Goal: Transaction & Acquisition: Book appointment/travel/reservation

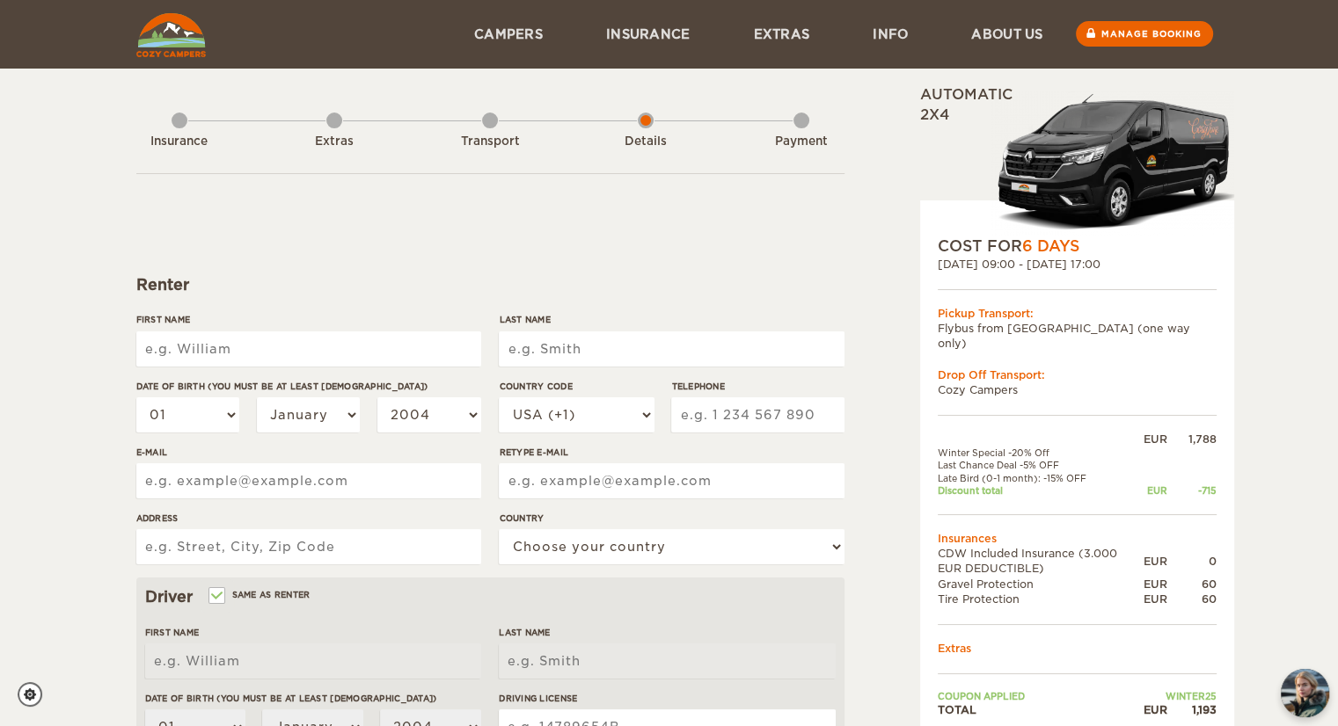
click at [211, 352] on input "First Name" at bounding box center [308, 349] width 345 height 35
type input "[PERSON_NAME]"
type input "[STREET_ADDRESS]"
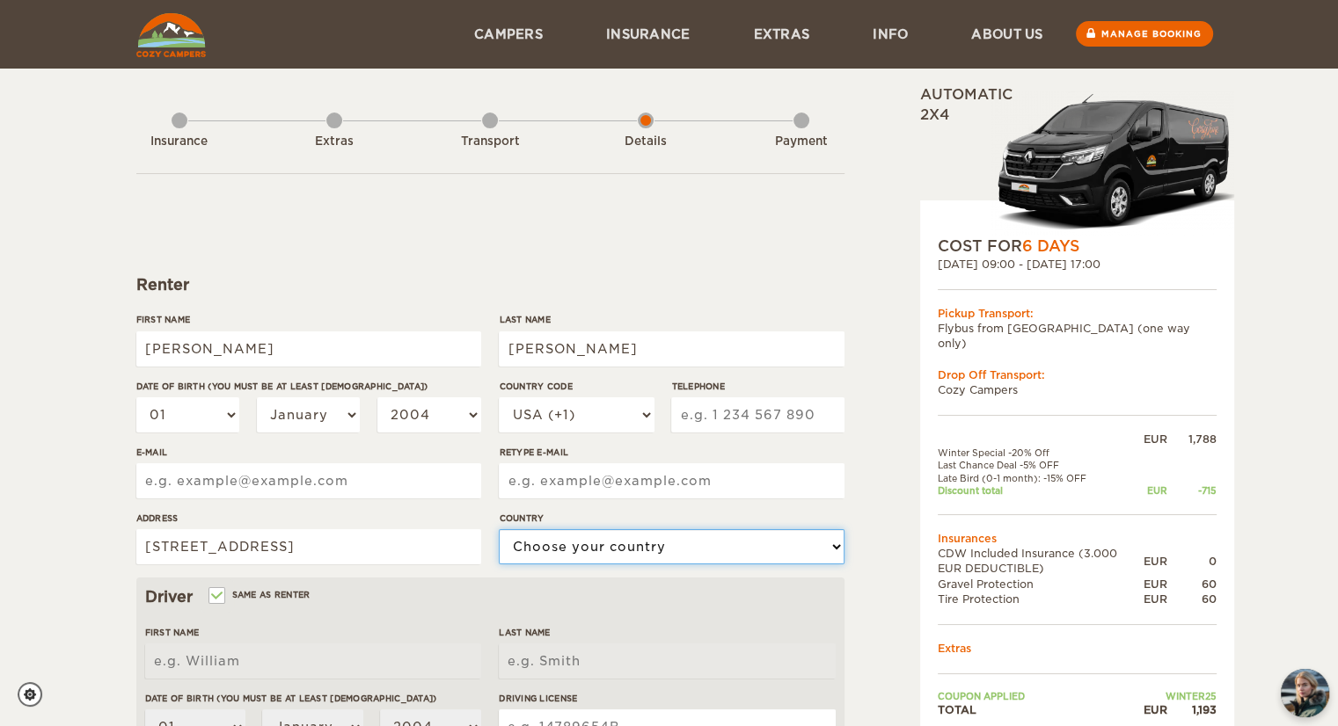
select select "222"
type input "[PERSON_NAME]"
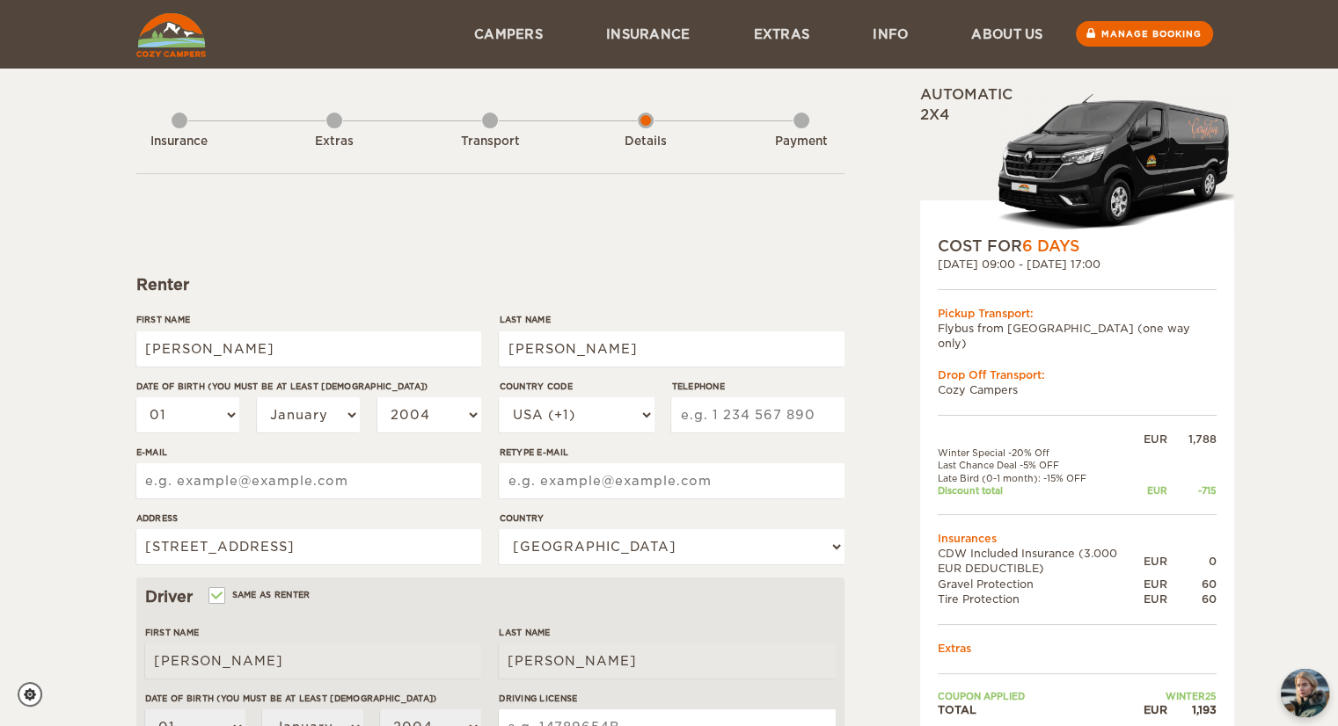
click at [773, 422] on input "Telephone" at bounding box center [757, 415] width 172 height 35
type input "9285022621"
type input "[EMAIL_ADDRESS][DOMAIN_NAME]"
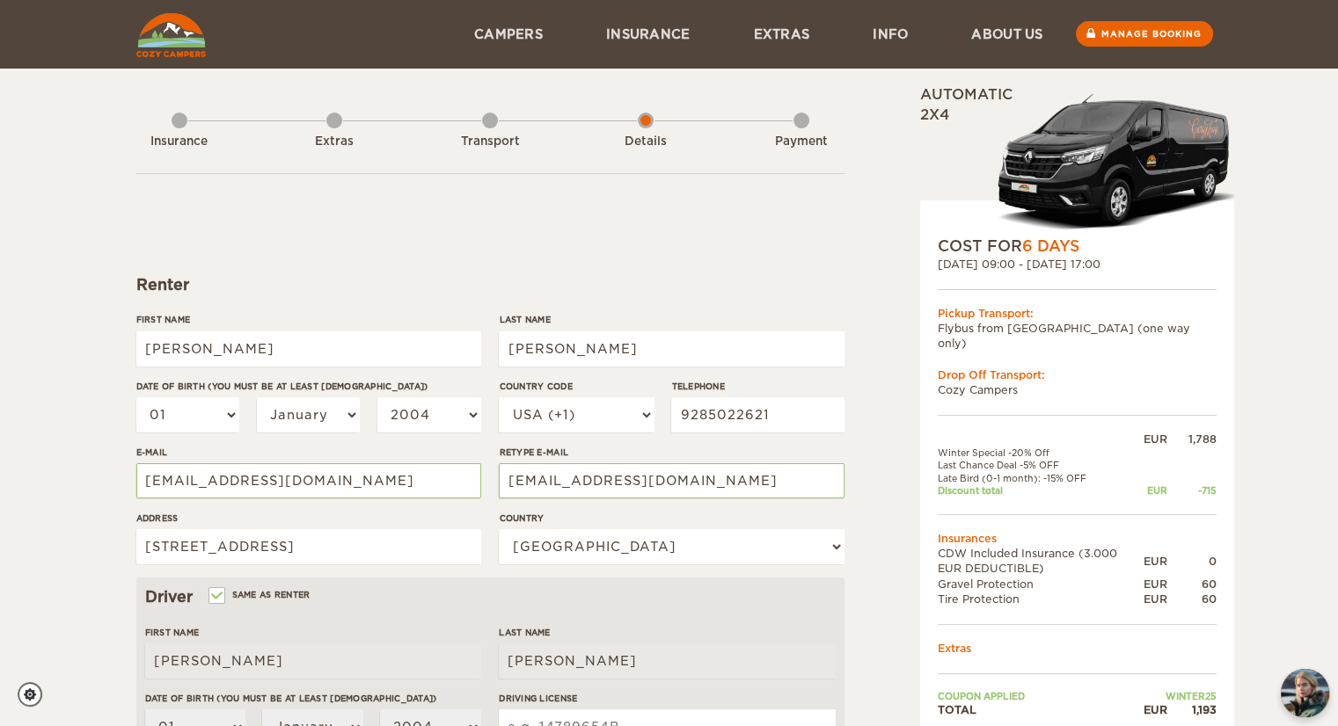
click at [0, 444] on div "Expand Collapse Total 1,193 EUR Automatic 2x4 COST FOR 6 Days [DATE] 09:00 - [D…" at bounding box center [669, 571] width 1338 height 1143
click at [223, 413] on select "01 02 03 04 05 06 07 08 09 10 11 12 13 14 15 16 17 18 19 20 21 22 23 24 25 26 2…" at bounding box center [188, 415] width 104 height 35
select select "15"
click at [136, 398] on select "01 02 03 04 05 06 07 08 09 10 11 12 13 14 15 16 17 18 19 20 21 22 23 24 25 26 2…" at bounding box center [188, 415] width 104 height 35
select select "15"
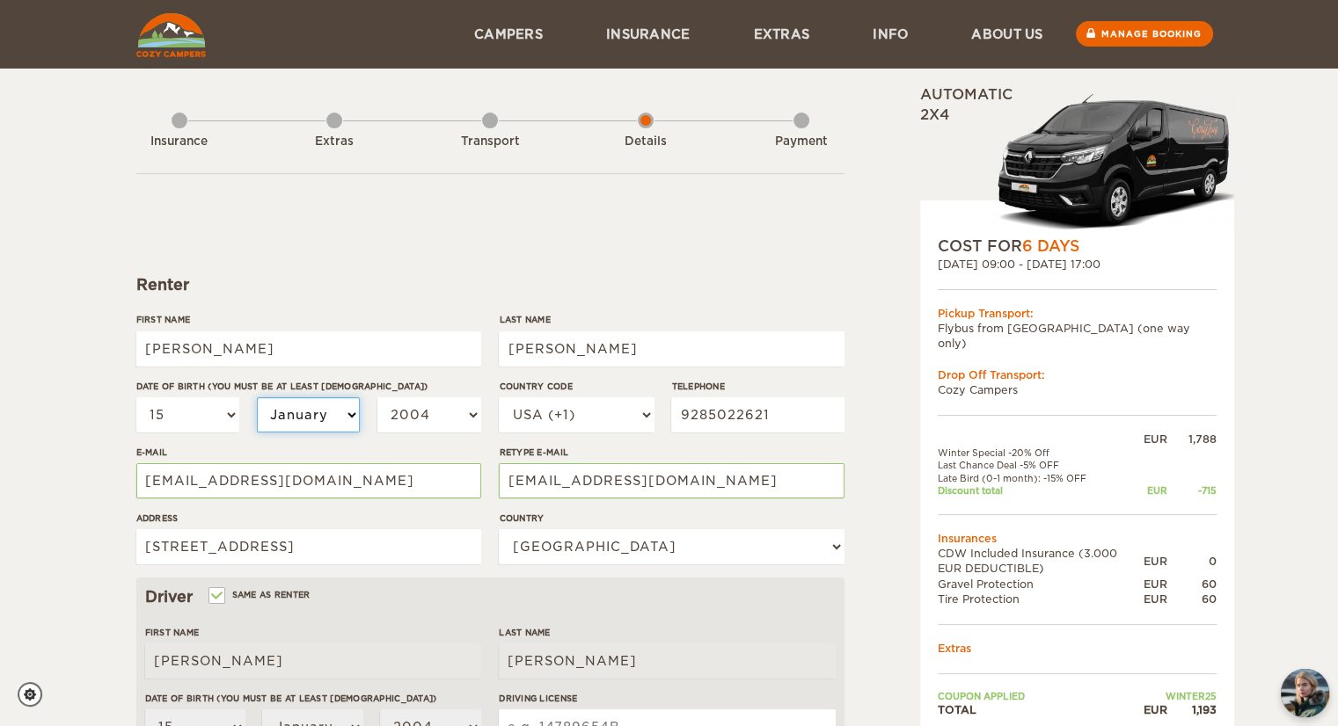
click at [354, 410] on select "January February March April May June July August September October November De…" at bounding box center [309, 415] width 104 height 35
select select "05"
click at [257, 398] on select "January February March April May June July August September October November De…" at bounding box center [309, 415] width 104 height 35
select select "05"
click at [449, 416] on select "2004 2003 2002 2001 2000 1999 1998 1997 1996 1995 1994 1993 1992 1991 1990 1989…" at bounding box center [429, 415] width 104 height 35
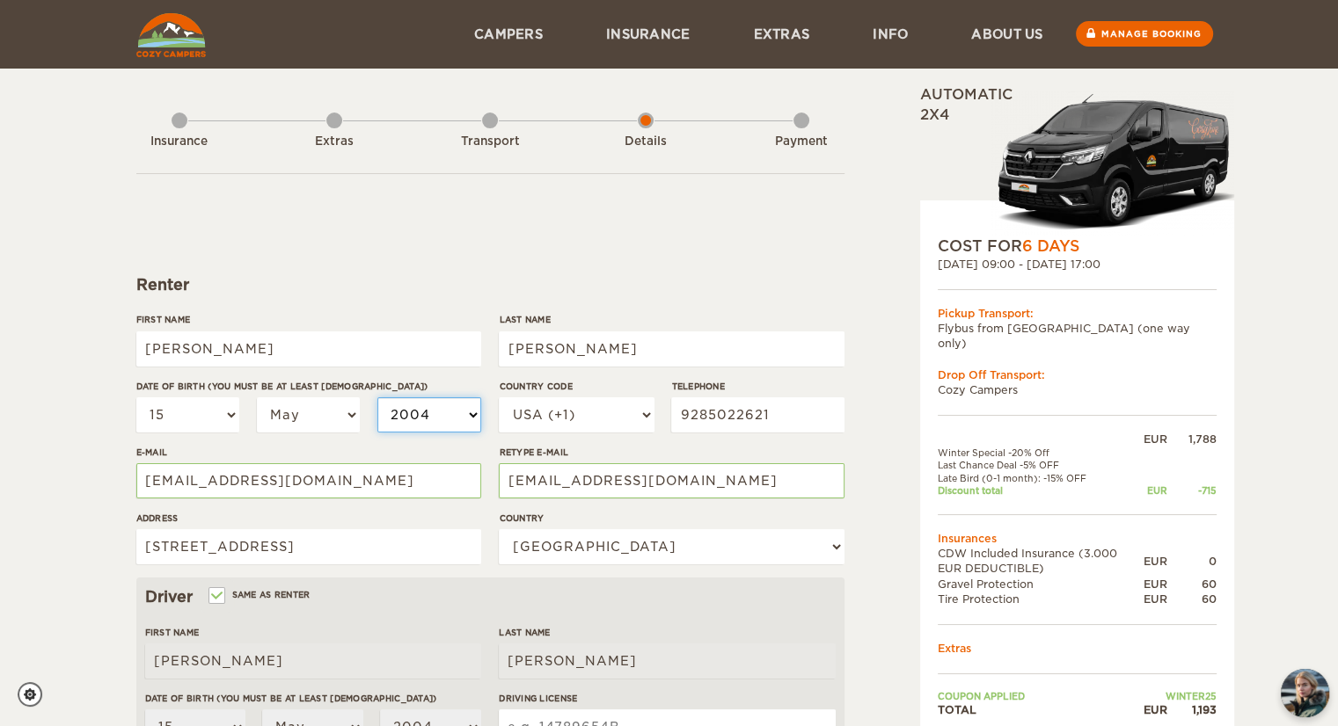
select select "1997"
click at [377, 398] on select "2004 2003 2002 2001 2000 1999 1998 1997 1996 1995 1994 1993 1992 1991 1990 1989…" at bounding box center [429, 415] width 104 height 35
select select "1997"
click at [84, 468] on div "Expand Collapse Total 1,193 EUR Automatic 2x4 COST FOR 6 Days [DATE] 09:00 - [D…" at bounding box center [669, 571] width 1338 height 1143
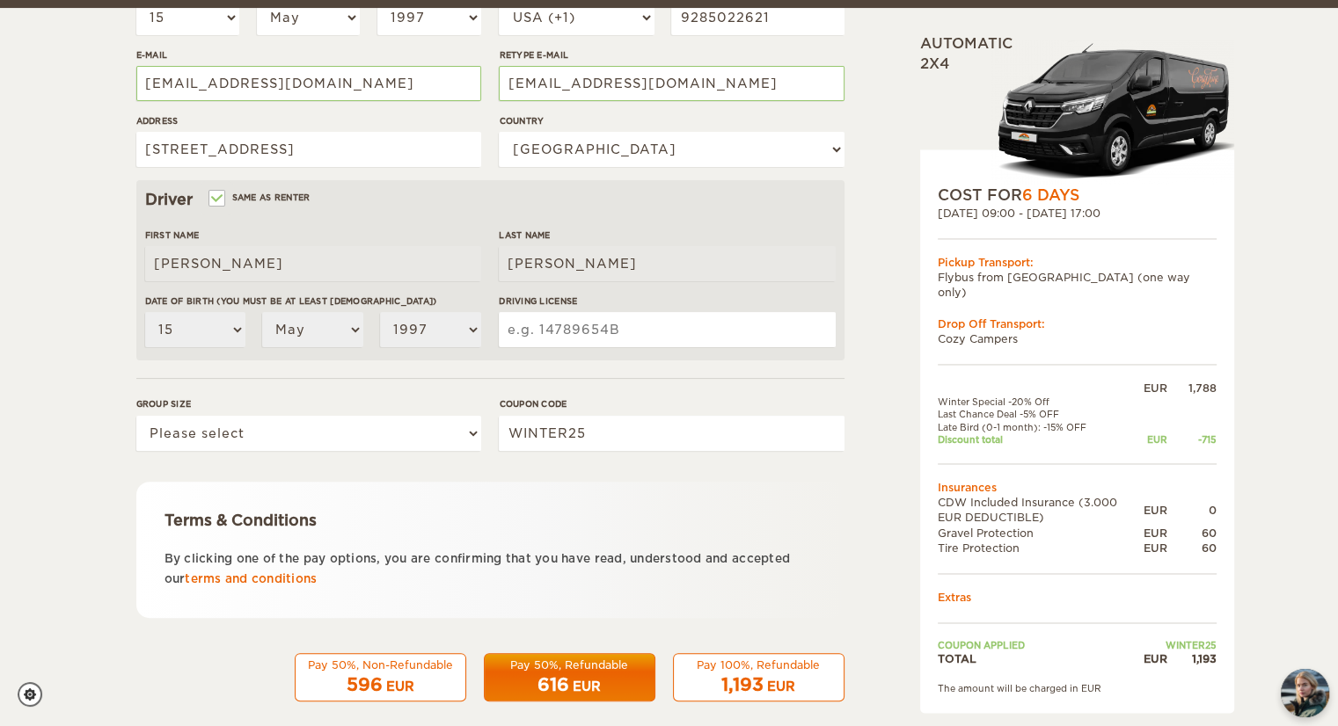
scroll to position [417, 0]
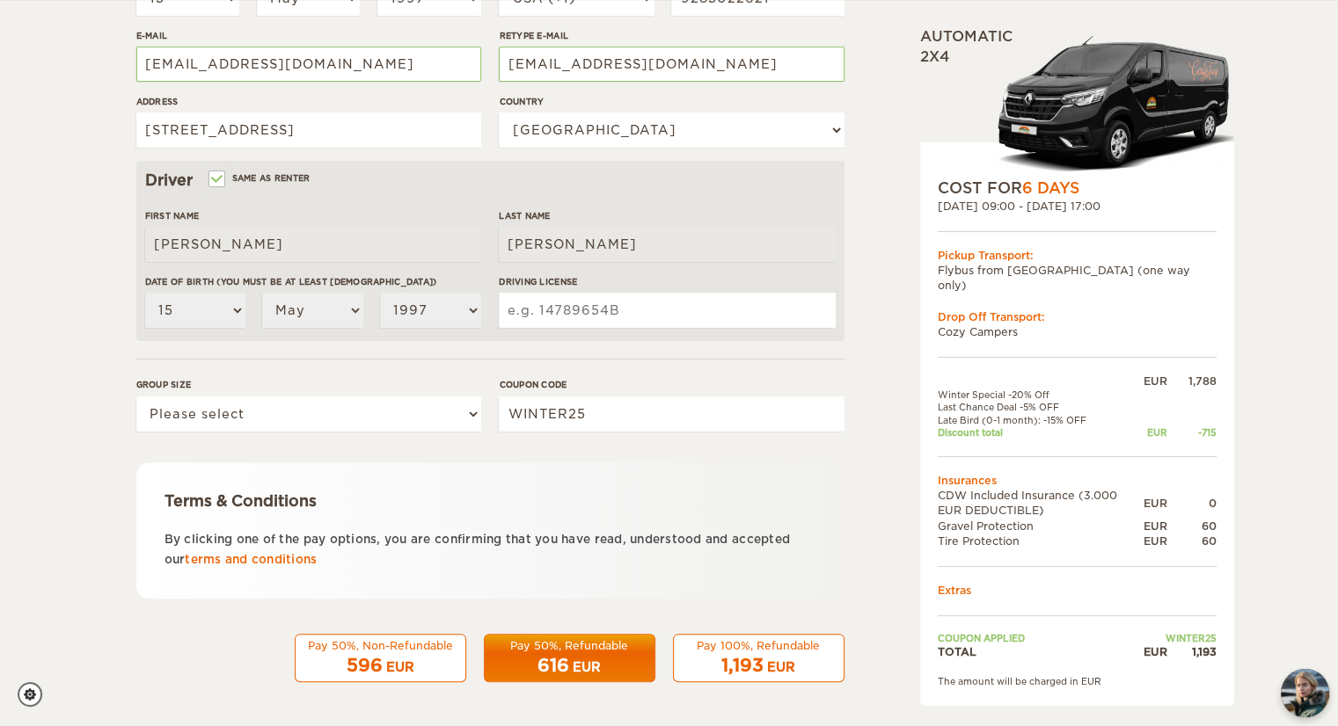
click at [590, 310] on input "Driving License" at bounding box center [667, 310] width 336 height 35
type input "C60067133"
click at [109, 226] on div "Expand Collapse Total 1,193 EUR Automatic 2x4 COST FOR 6 Days [DATE] 09:00 - [D…" at bounding box center [669, 154] width 1338 height 1143
click at [578, 660] on div "EUR" at bounding box center [587, 668] width 28 height 18
click at [345, 413] on select "Please select 1 2" at bounding box center [308, 414] width 345 height 35
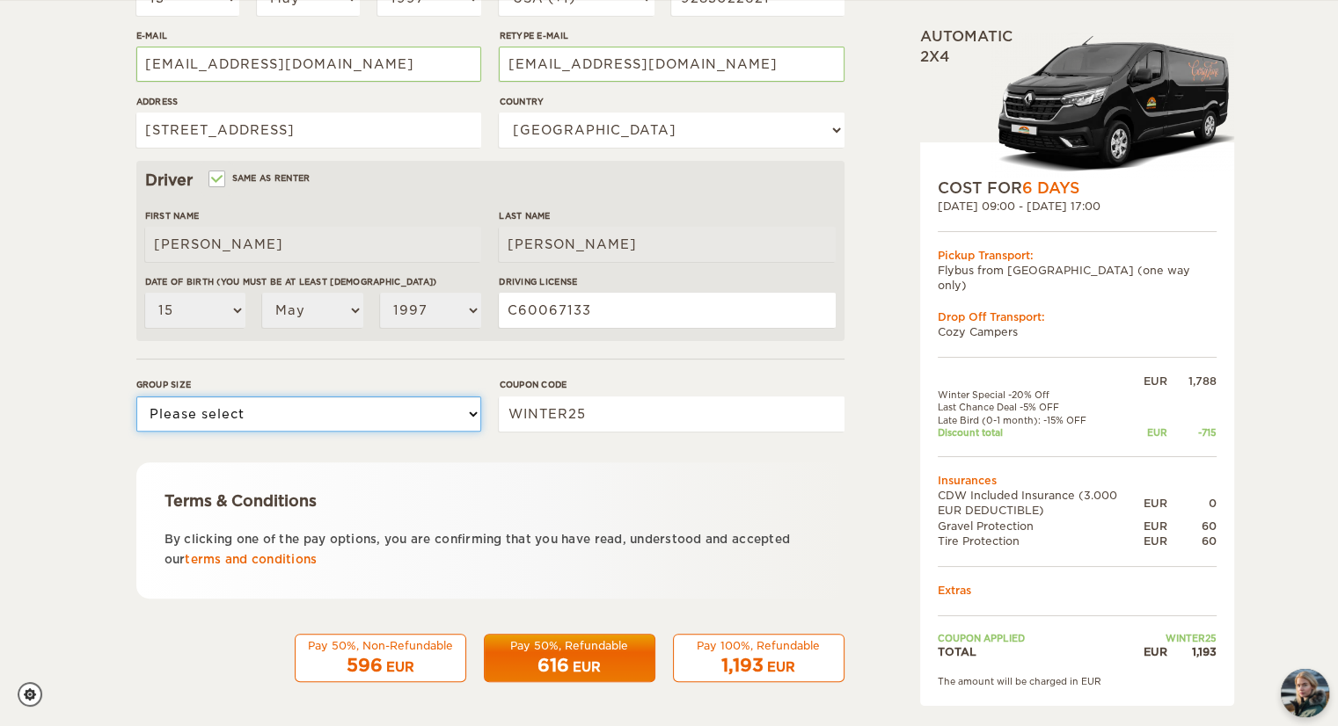
select select "2"
click at [136, 397] on select "Please select 1 2" at bounding box center [308, 414] width 345 height 35
click at [89, 459] on div "Expand Collapse Total 1,193 EUR Automatic 2x4 COST FOR 6 Days [DATE] 09:00 - [D…" at bounding box center [669, 154] width 1338 height 1143
click at [573, 647] on div "Pay 50%, Refundable" at bounding box center [569, 646] width 149 height 15
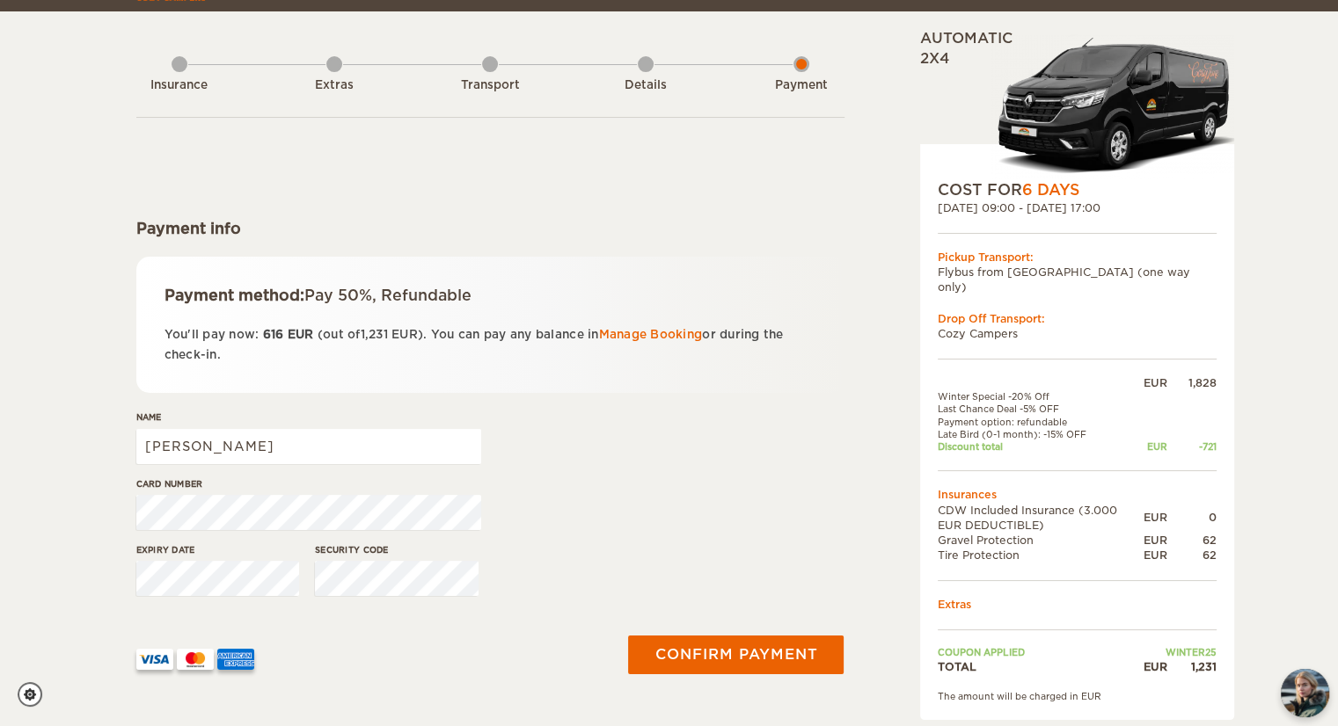
scroll to position [88, 0]
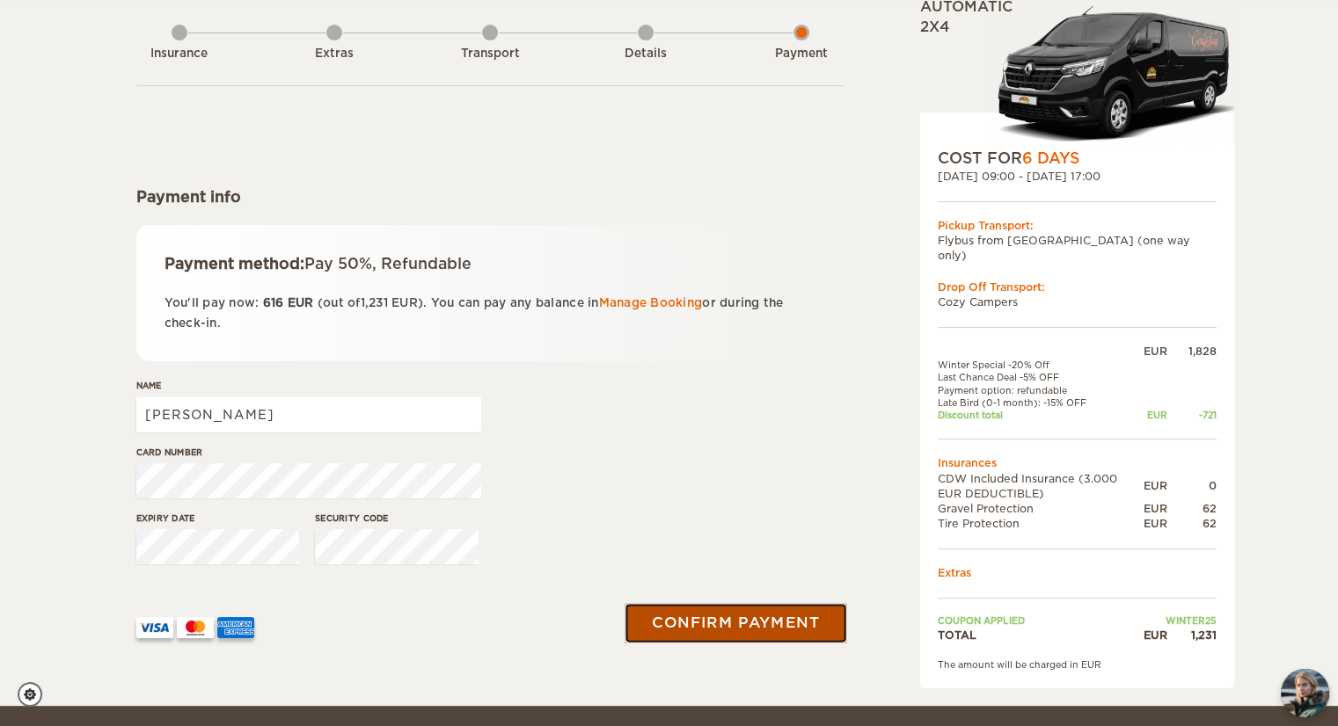
click at [748, 631] on button "Confirm payment" at bounding box center [736, 624] width 222 height 40
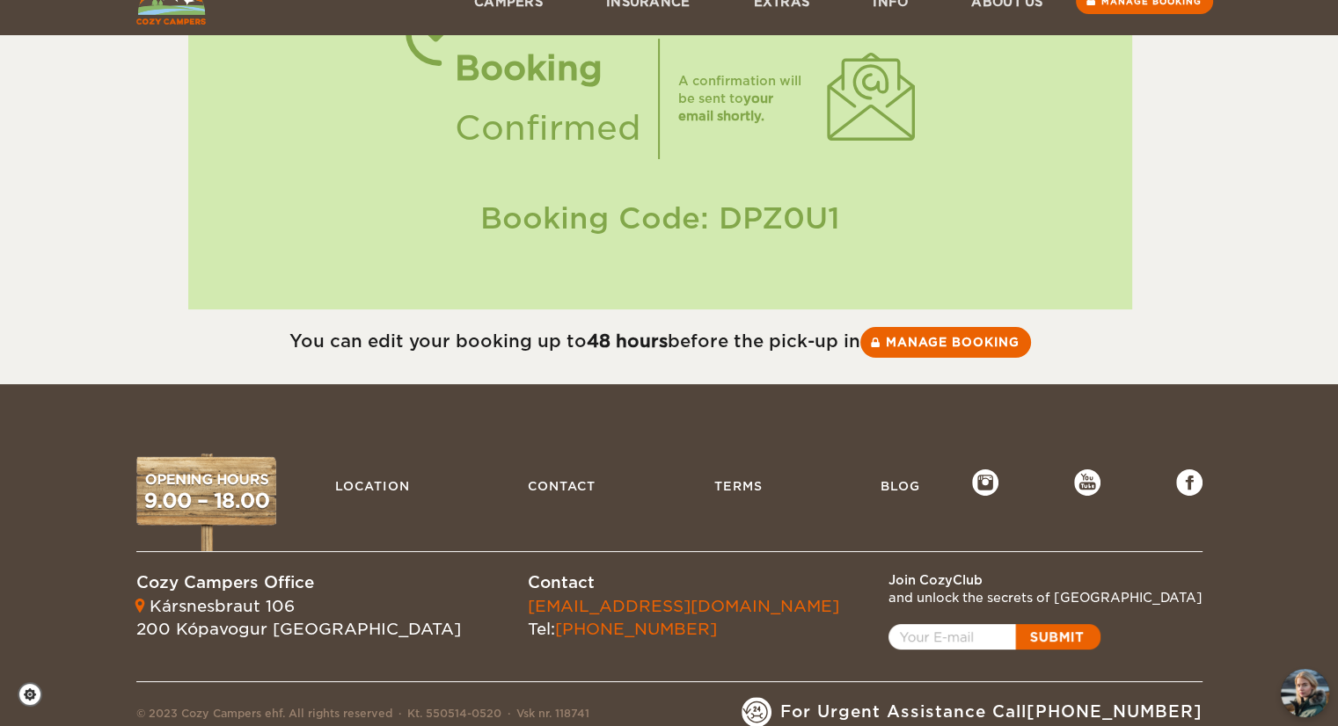
scroll to position [239, 0]
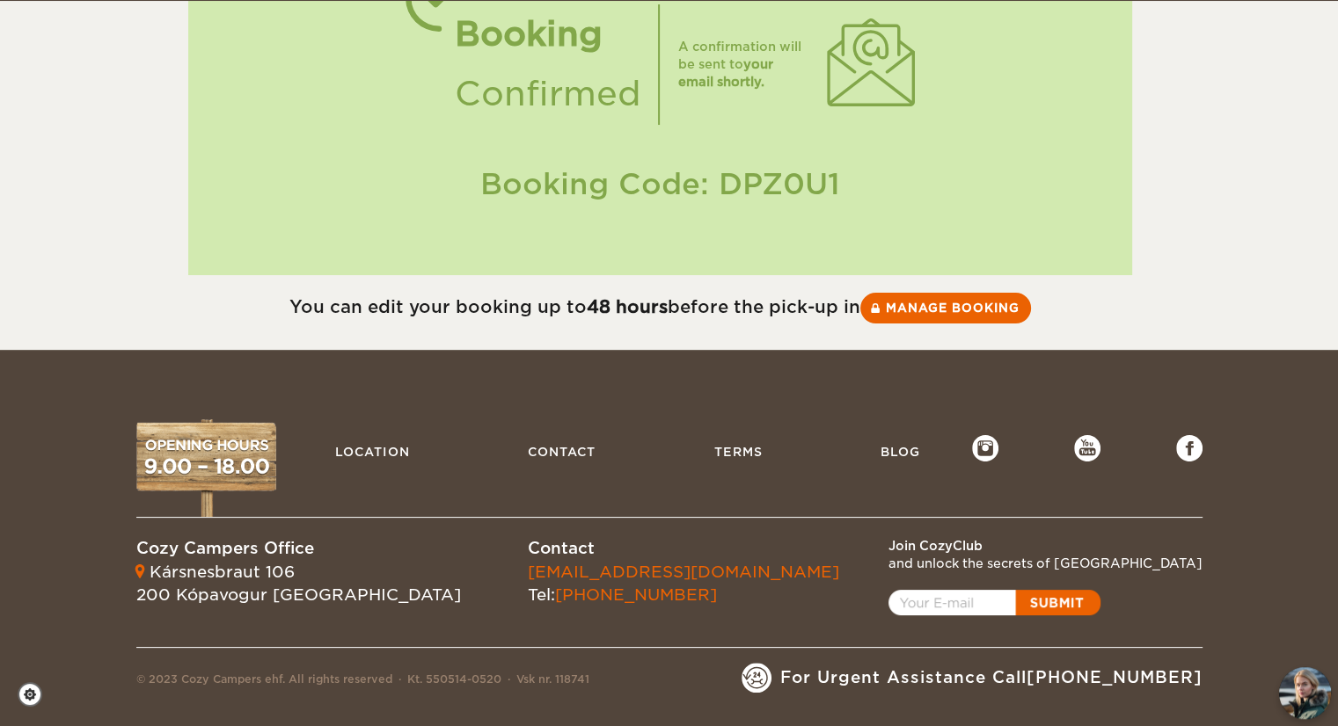
click at [1302, 692] on img "chat-button" at bounding box center [1305, 694] width 52 height 52
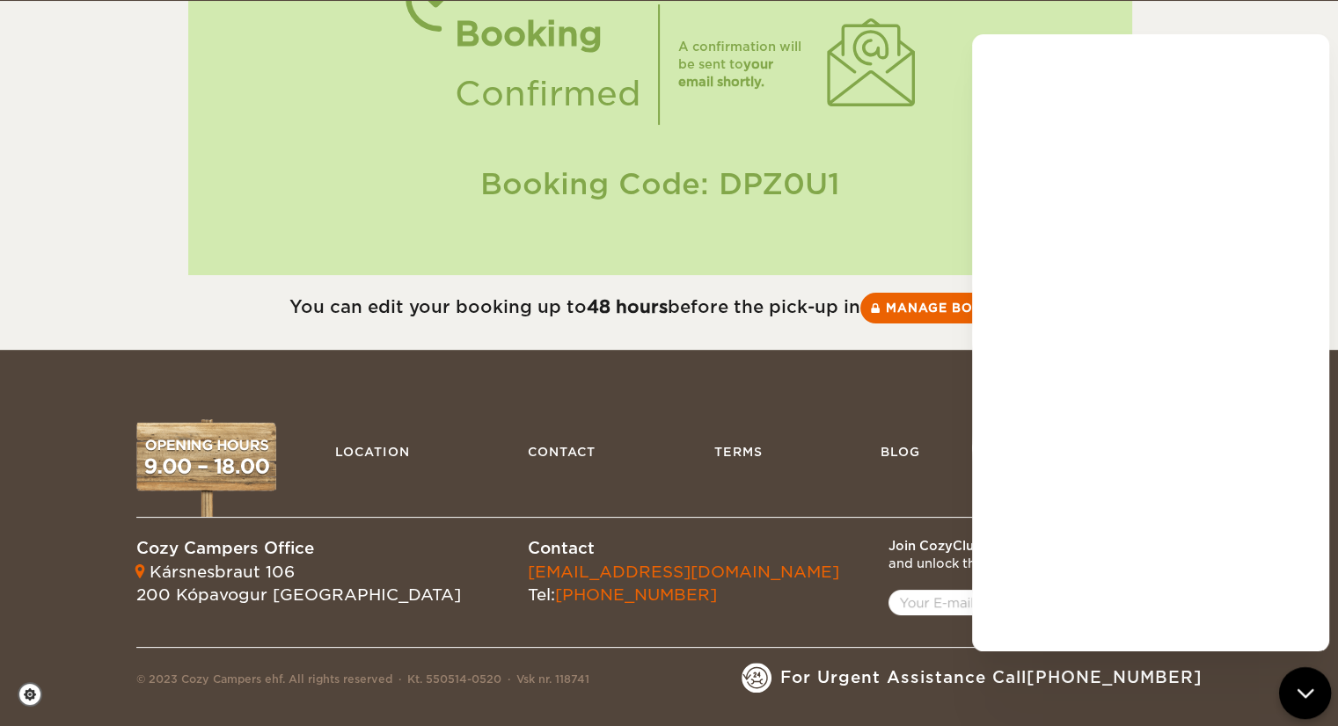
click at [1302, 693] on icon "chat-button" at bounding box center [1304, 693] width 14 height 7
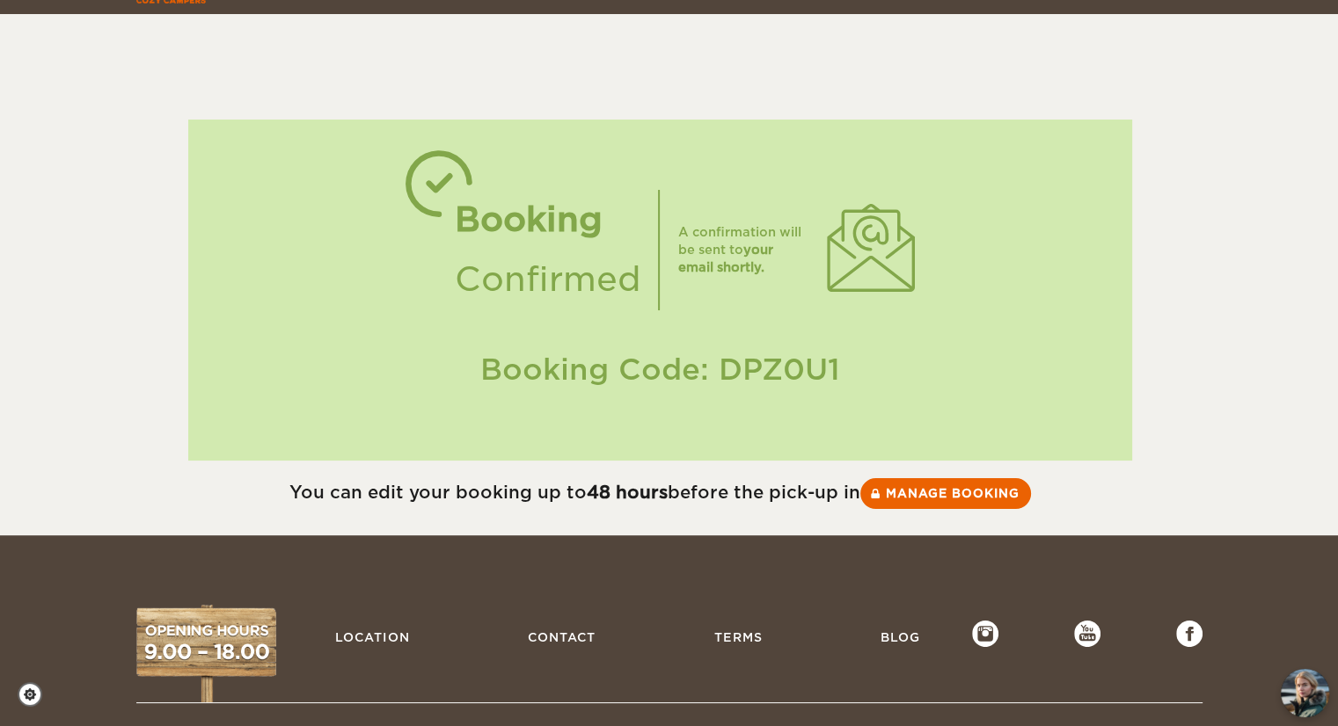
scroll to position [0, 0]
